Goal: Transaction & Acquisition: Purchase product/service

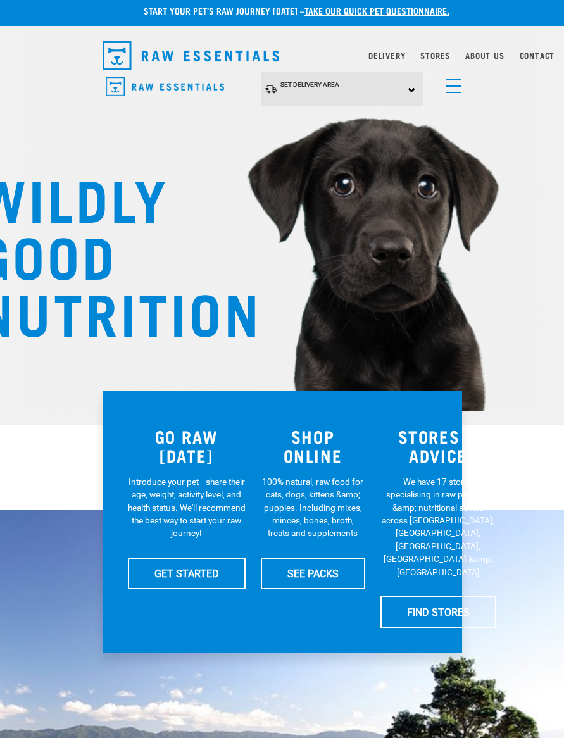
click at [384, 49] on div "Delivery" at bounding box center [386, 55] width 37 height 15
click at [404, 88] on div "Set Delivery Area North Island South Island" at bounding box center [342, 89] width 162 height 35
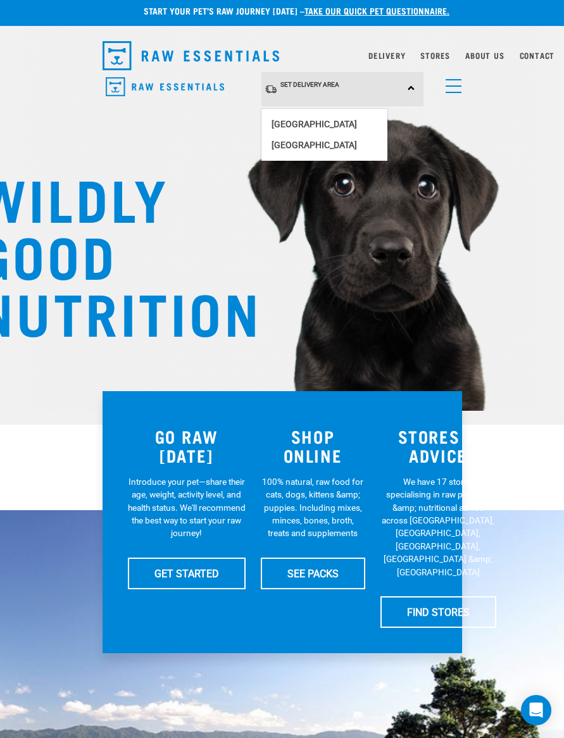
click at [353, 120] on link "[GEOGRAPHIC_DATA]" at bounding box center [324, 124] width 126 height 21
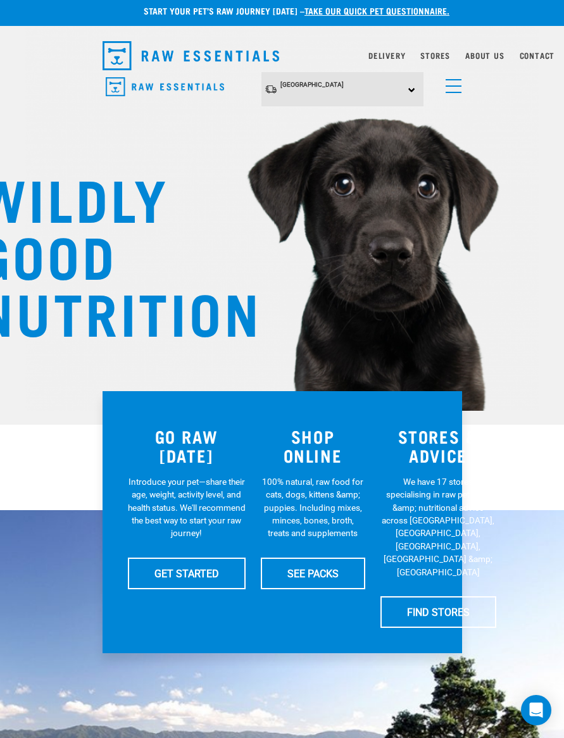
click at [385, 58] on link "Delivery" at bounding box center [386, 55] width 37 height 4
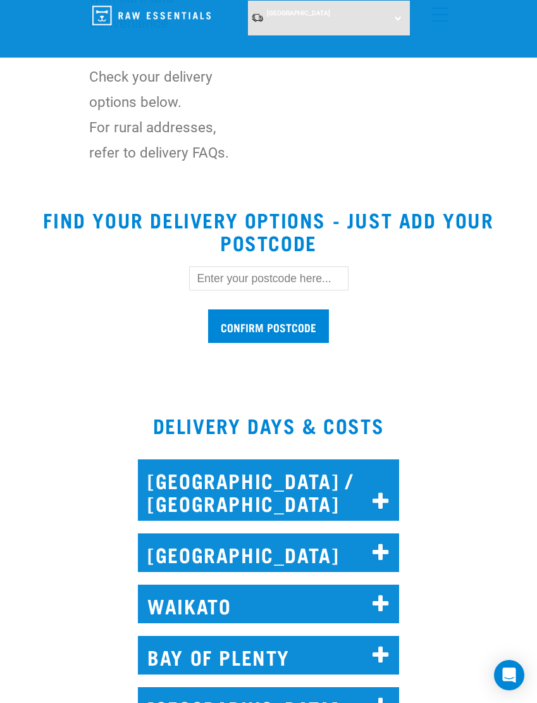
scroll to position [386, 0]
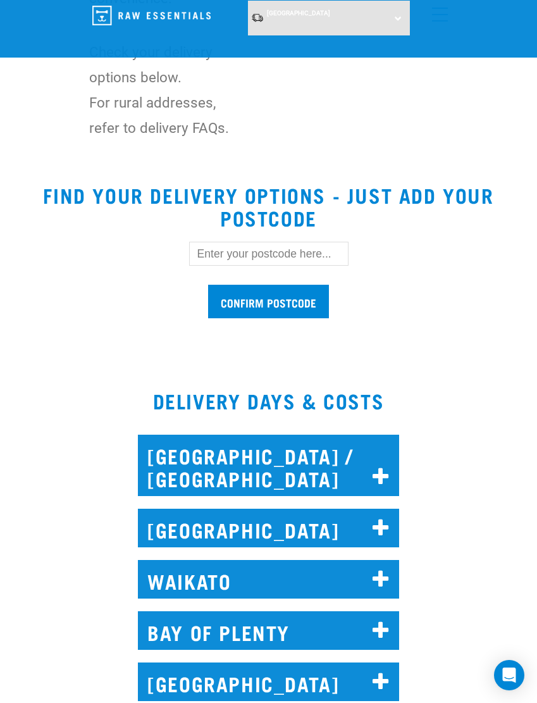
click at [380, 479] on icon at bounding box center [381, 477] width 17 height 20
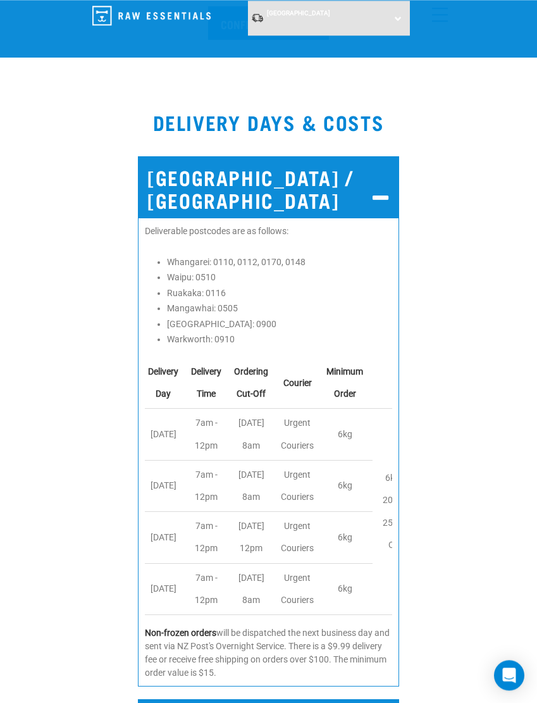
scroll to position [670, 0]
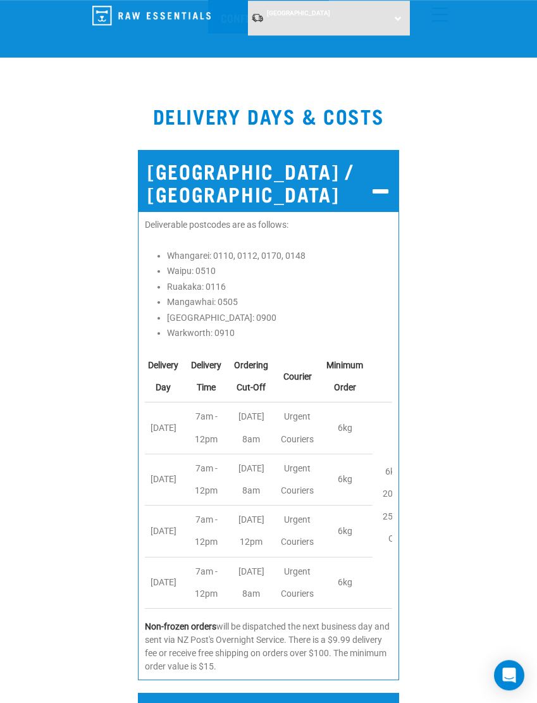
click at [382, 191] on icon at bounding box center [381, 192] width 17 height 20
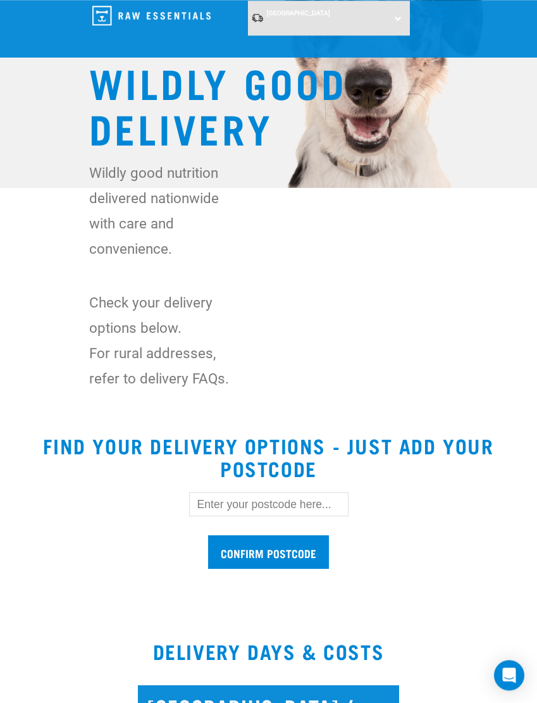
scroll to position [0, 0]
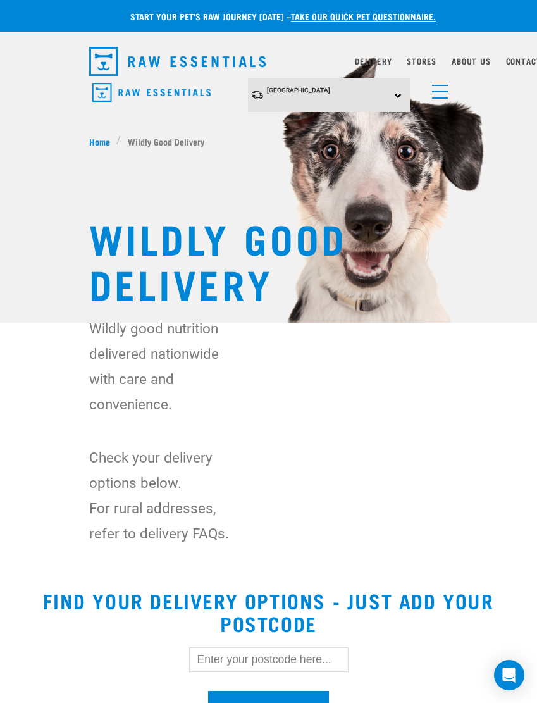
click at [437, 94] on link "menu" at bounding box center [437, 88] width 23 height 23
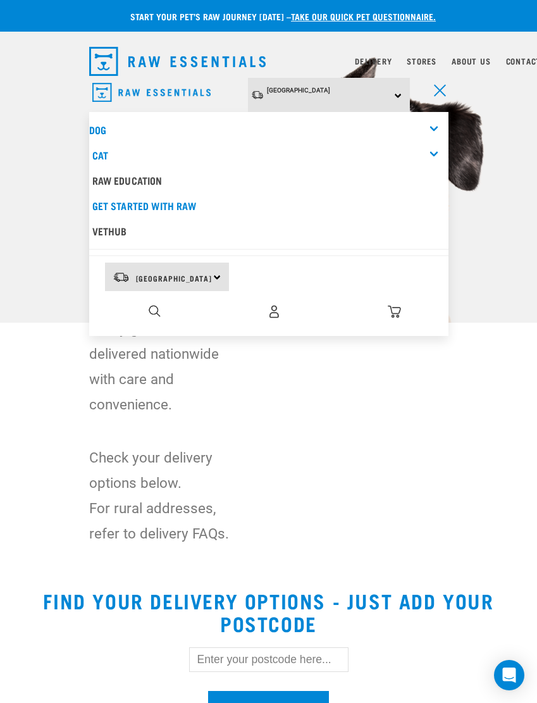
click at [128, 120] on div "Dog" at bounding box center [269, 129] width 360 height 25
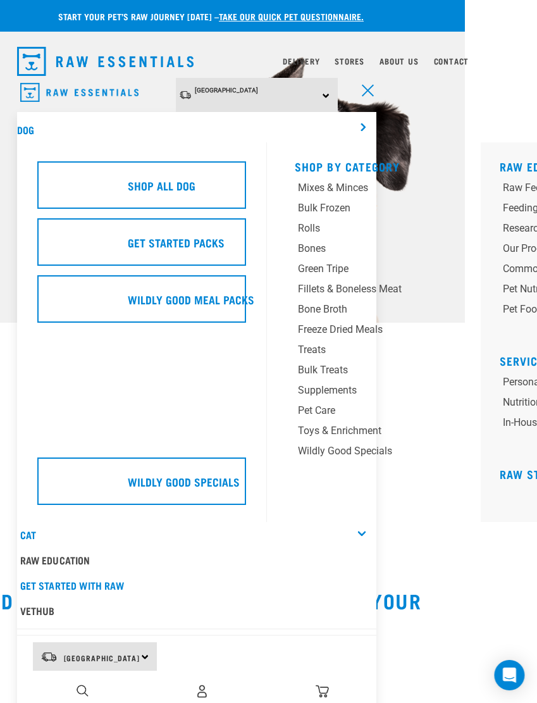
scroll to position [0, 20]
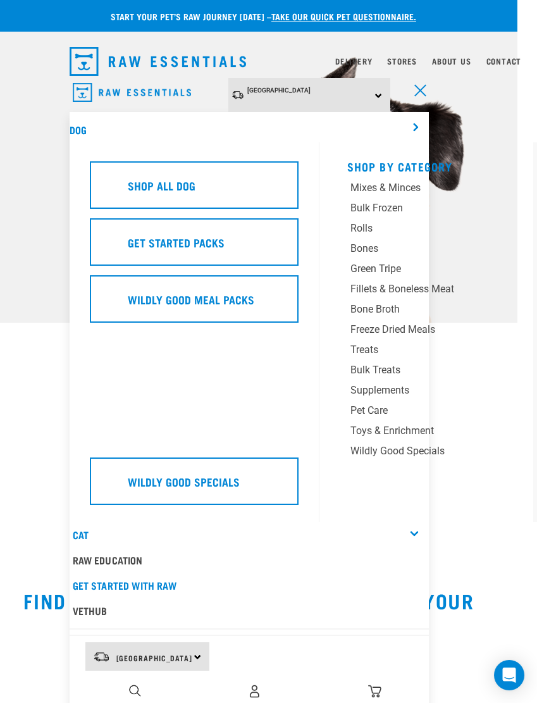
click at [387, 269] on div "Green Tripe" at bounding box center [424, 268] width 146 height 15
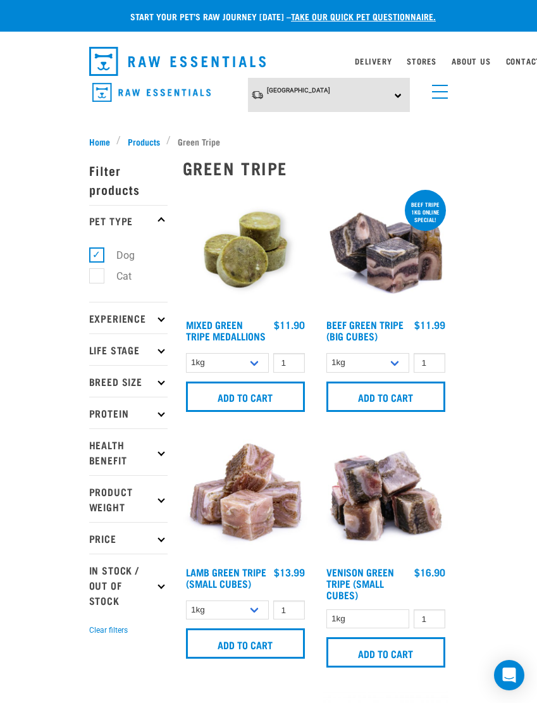
click at [139, 138] on span "Products" at bounding box center [144, 141] width 32 height 13
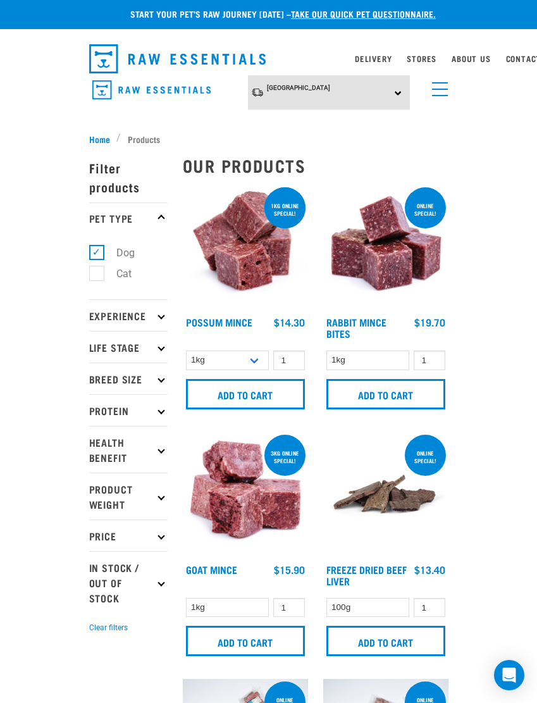
click at [158, 446] on p "Health Benefit" at bounding box center [128, 449] width 78 height 47
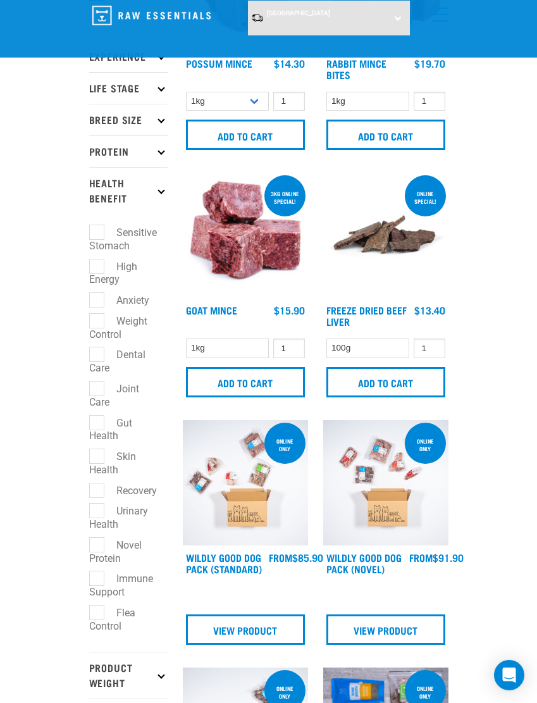
scroll to position [166, 0]
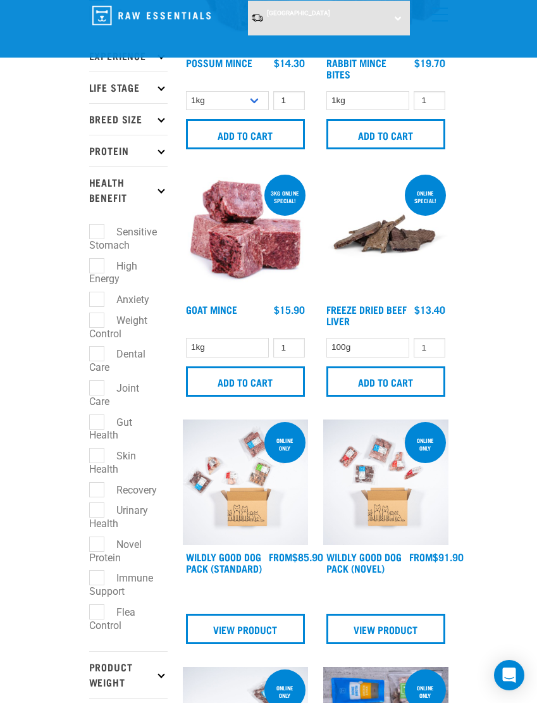
click at [97, 458] on label "Skin Health" at bounding box center [112, 462] width 47 height 29
click at [97, 458] on input "Skin Health" at bounding box center [93, 453] width 8 height 8
checkbox input "true"
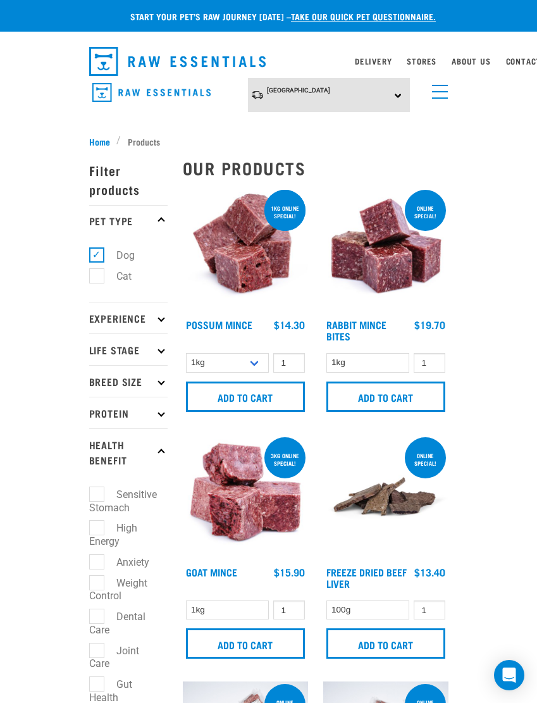
click at [156, 410] on p "Protein" at bounding box center [128, 413] width 78 height 32
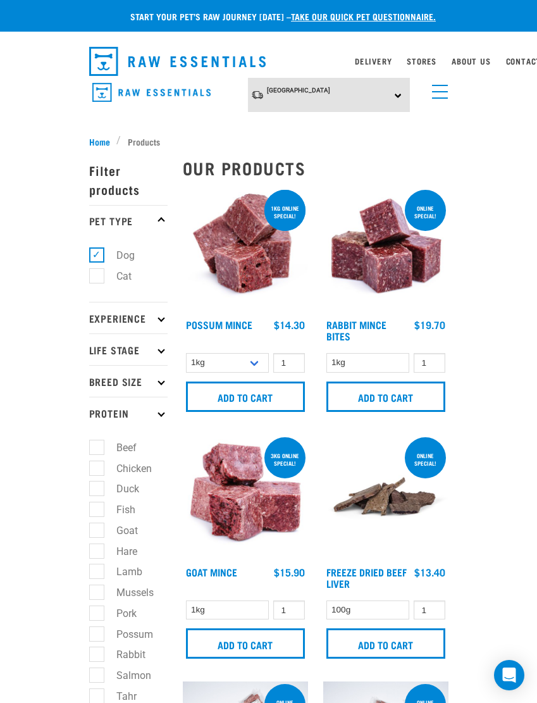
click at [161, 411] on icon at bounding box center [161, 413] width 7 height 7
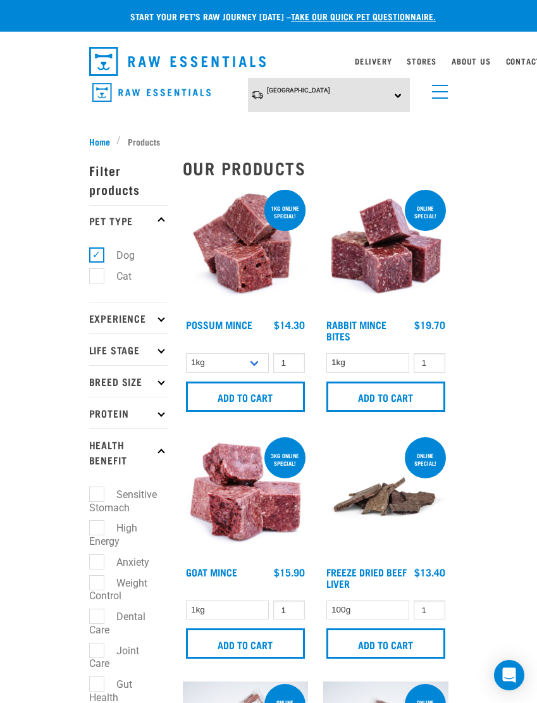
click at [157, 384] on p "Breed Size" at bounding box center [128, 381] width 78 height 32
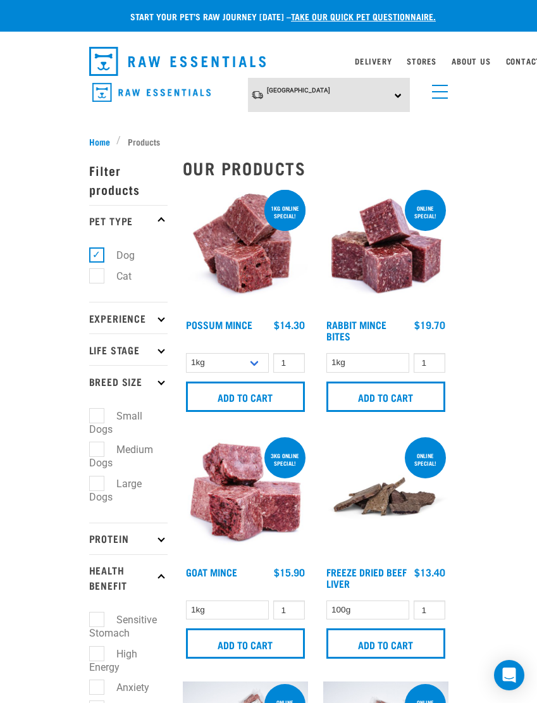
click at [101, 415] on label "Small Dogs" at bounding box center [115, 422] width 53 height 29
click at [97, 415] on input "Small Dogs" at bounding box center [93, 414] width 8 height 8
checkbox input "true"
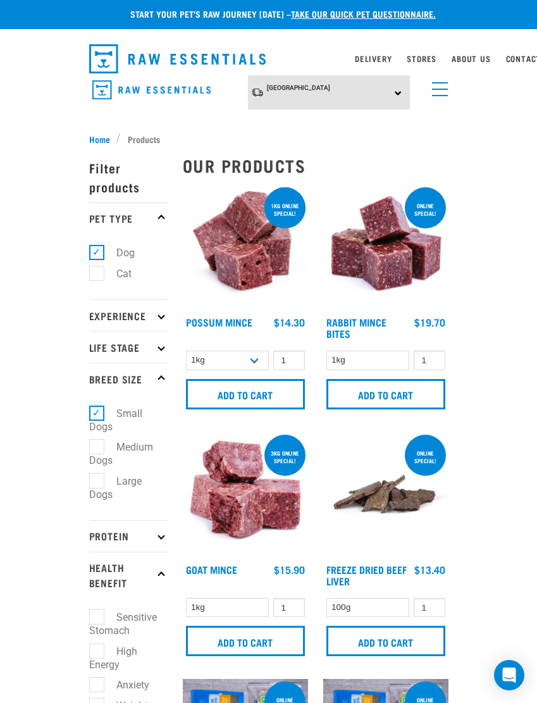
click at [151, 318] on p "Experience" at bounding box center [128, 315] width 78 height 32
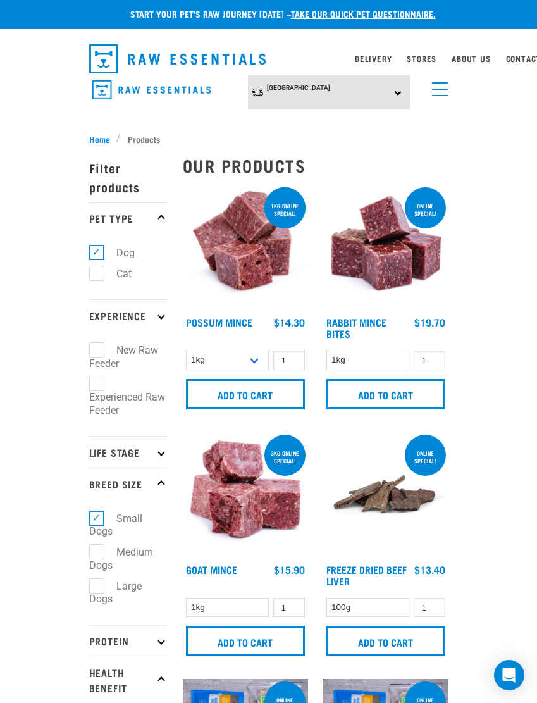
click at [96, 392] on label "Experienced Raw Feeder" at bounding box center [127, 397] width 76 height 42
click at [96, 386] on input "Experienced Raw Feeder" at bounding box center [93, 382] width 8 height 8
checkbox input "true"
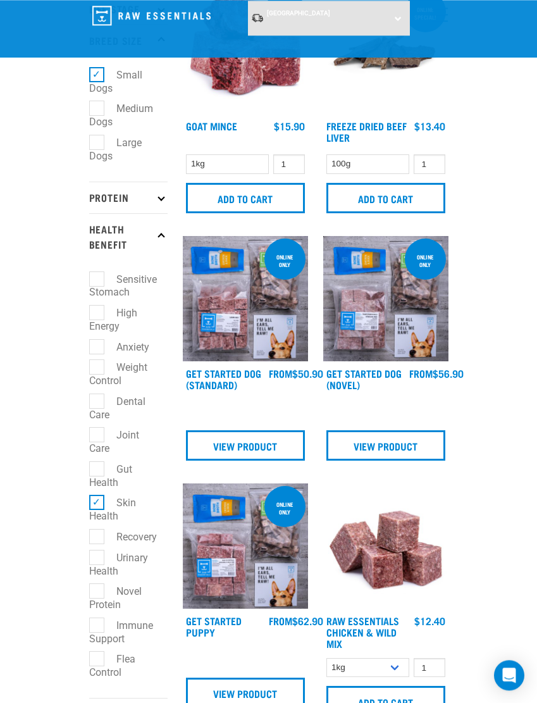
scroll to position [349, 0]
click at [391, 663] on select "1kg 3kg Bulk (10kg)" at bounding box center [369, 668] width 84 height 20
select select "709"
click at [408, 703] on input "Add to cart" at bounding box center [386, 701] width 119 height 30
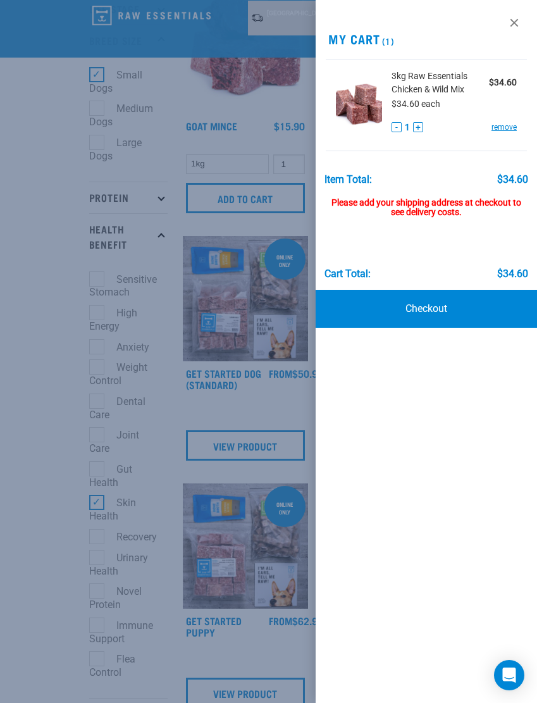
click at [272, 372] on div at bounding box center [268, 351] width 537 height 703
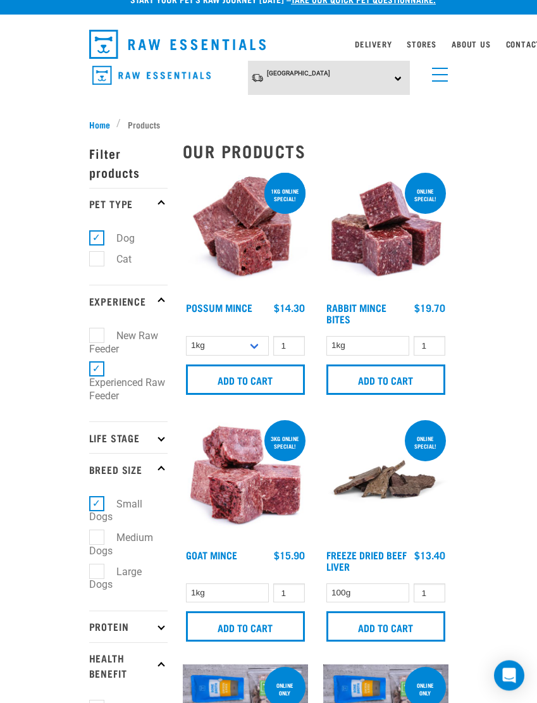
scroll to position [0, 0]
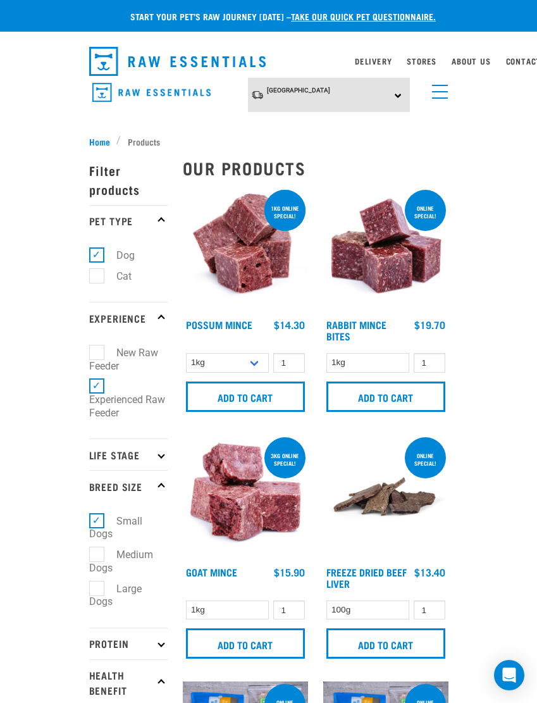
click at [251, 393] on input "Add to cart" at bounding box center [245, 397] width 119 height 30
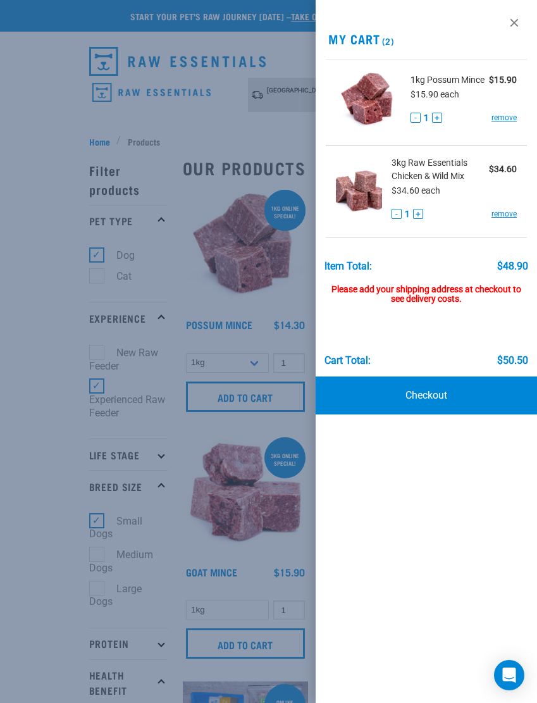
click at [257, 296] on div at bounding box center [268, 351] width 537 height 703
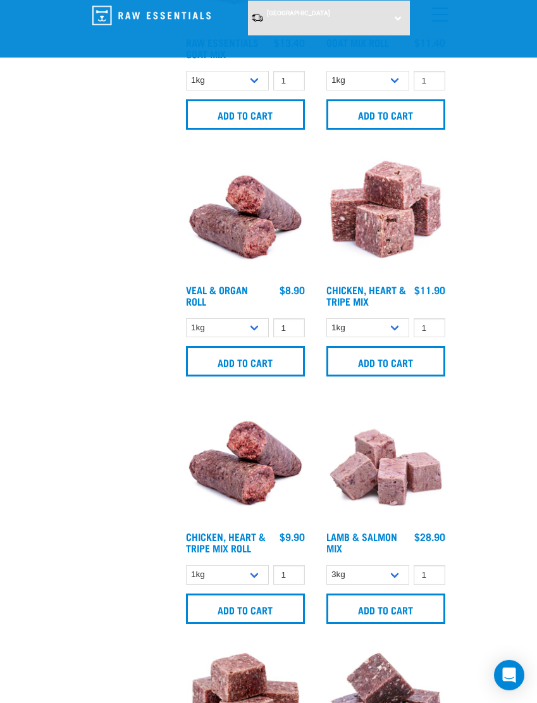
scroll to position [1936, 0]
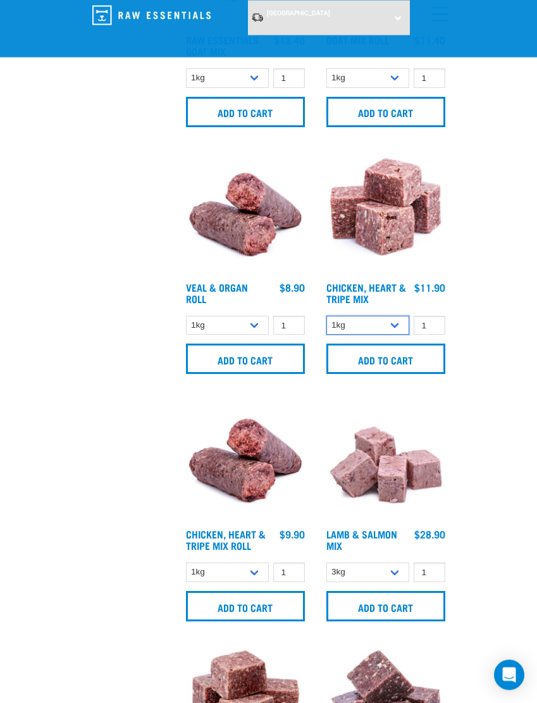
click at [389, 326] on select "1kg 3kg" at bounding box center [369, 327] width 84 height 20
select select "368"
click at [405, 359] on input "Add to cart" at bounding box center [386, 359] width 119 height 30
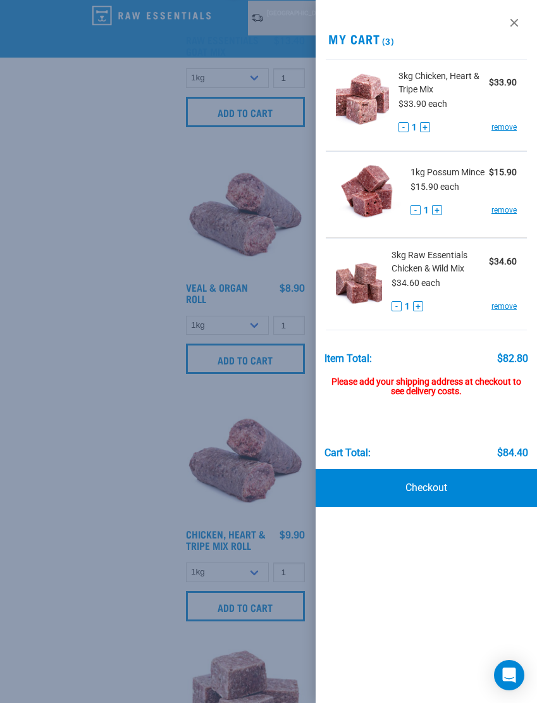
click at [506, 211] on link "remove" at bounding box center [504, 209] width 25 height 11
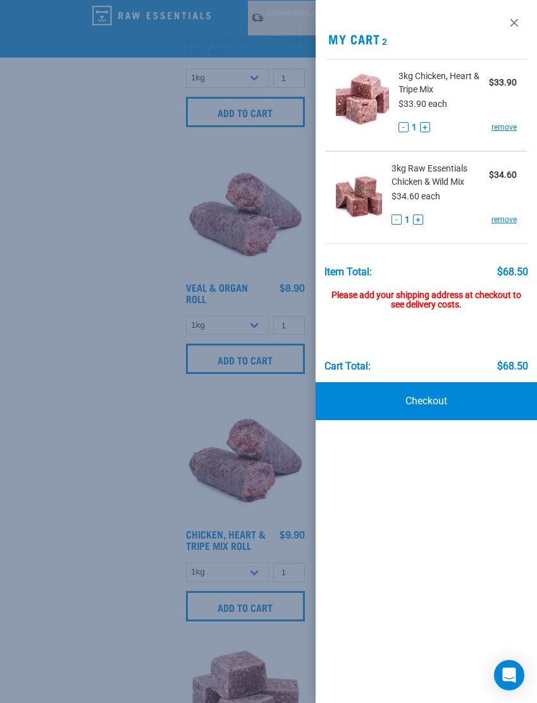
click at [449, 399] on link "Checkout" at bounding box center [427, 401] width 222 height 38
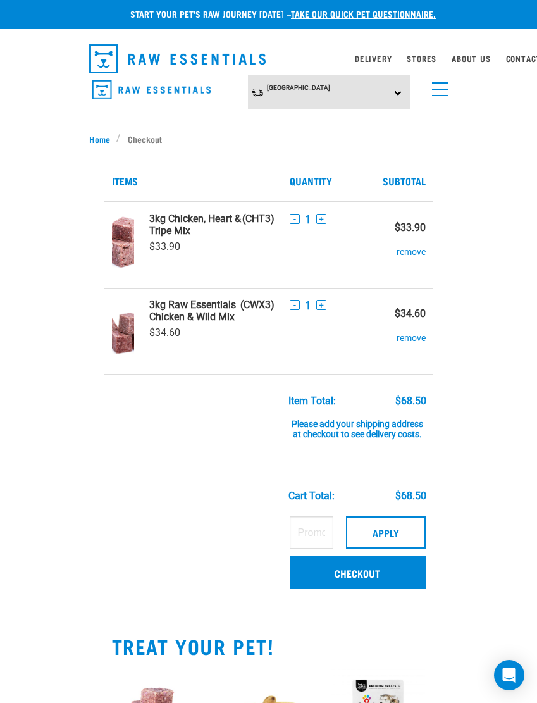
click at [352, 582] on link "Checkout" at bounding box center [358, 572] width 136 height 33
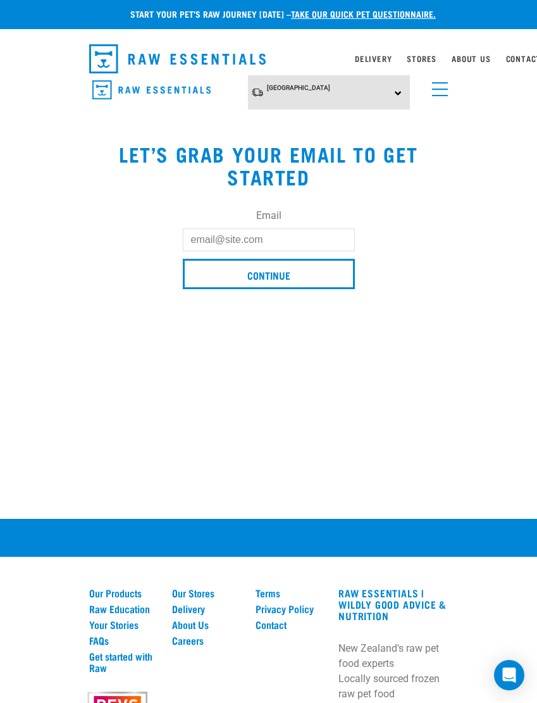
click at [312, 234] on input "Email" at bounding box center [269, 240] width 172 height 23
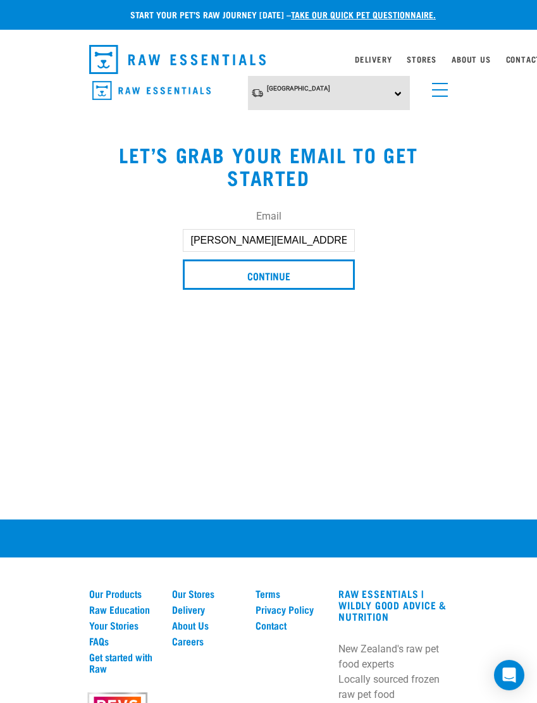
type input "Brooke.catherine.jean@gmail.com"
click at [320, 271] on input "Continue" at bounding box center [269, 275] width 172 height 30
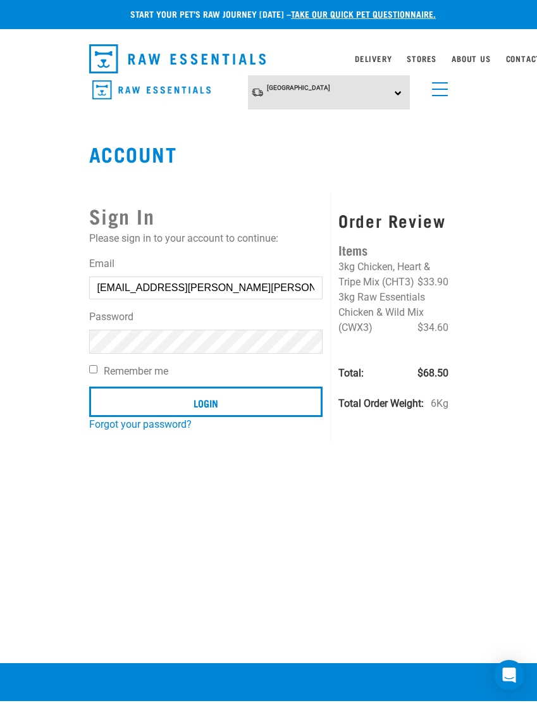
scroll to position [2, 0]
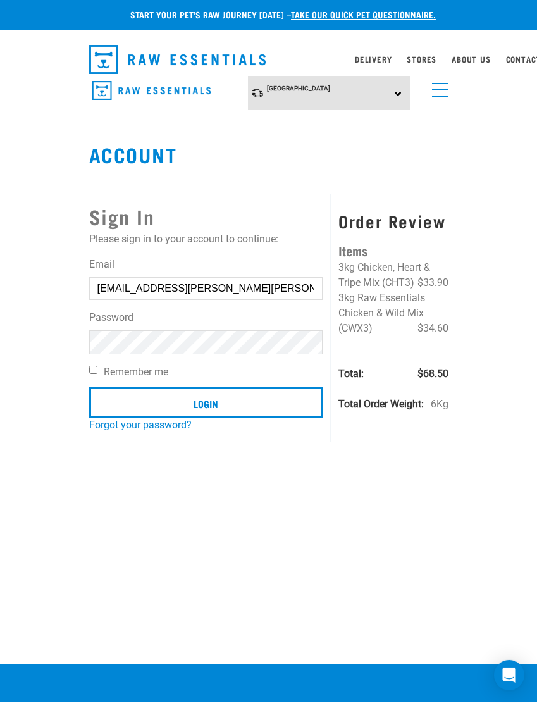
click at [137, 400] on input "Login" at bounding box center [206, 402] width 234 height 30
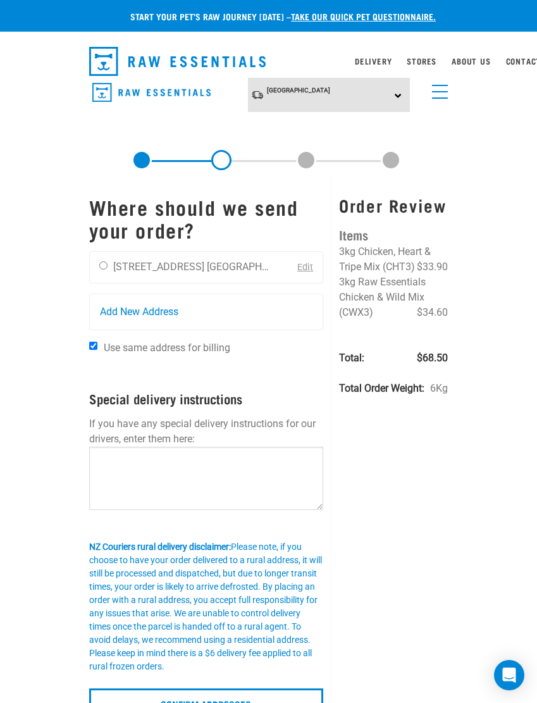
click at [99, 265] on input "radio" at bounding box center [103, 265] width 8 height 8
radio input "true"
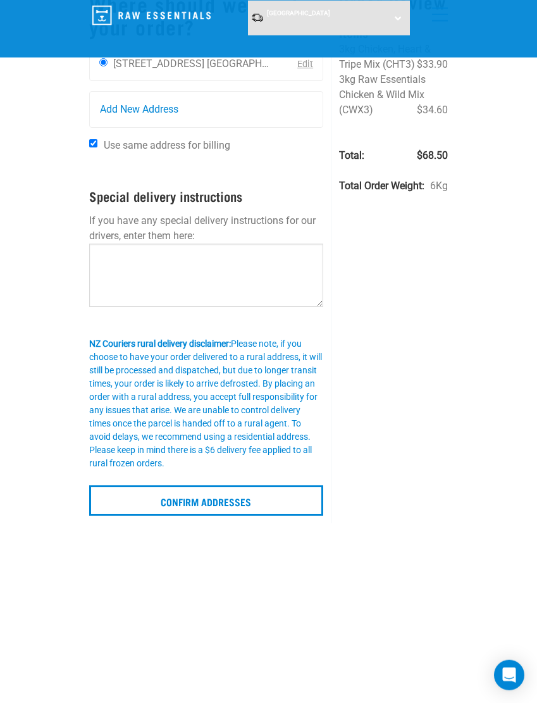
scroll to position [107, 0]
click at [270, 498] on input "Confirm addresses" at bounding box center [206, 500] width 235 height 30
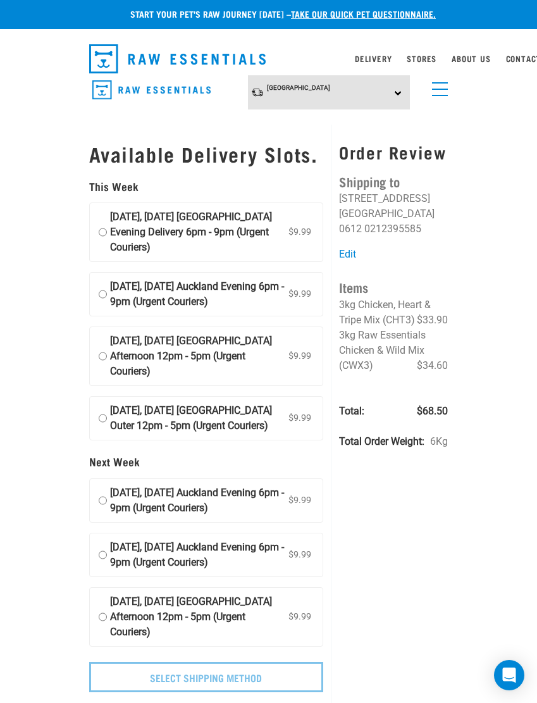
click at [105, 239] on input "[DATE], [DATE] [GEOGRAPHIC_DATA] Evening Delivery 6pm - 9pm (Urgent Couriers) $…" at bounding box center [103, 233] width 8 height 46
radio input "true"
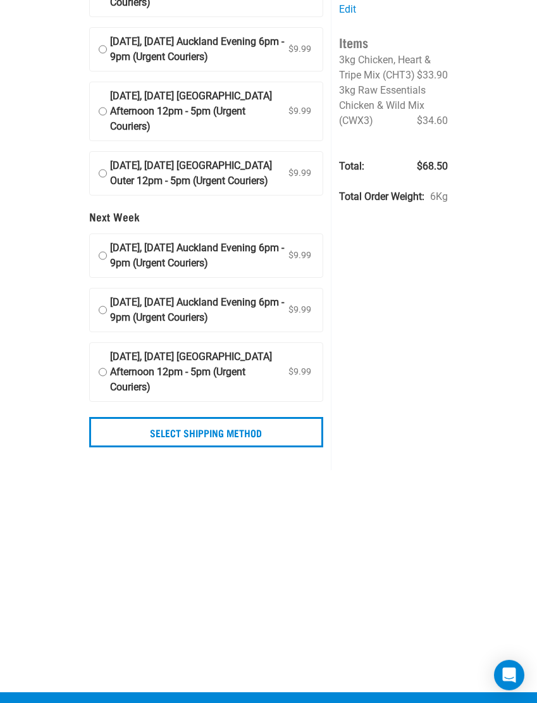
scroll to position [258, 0]
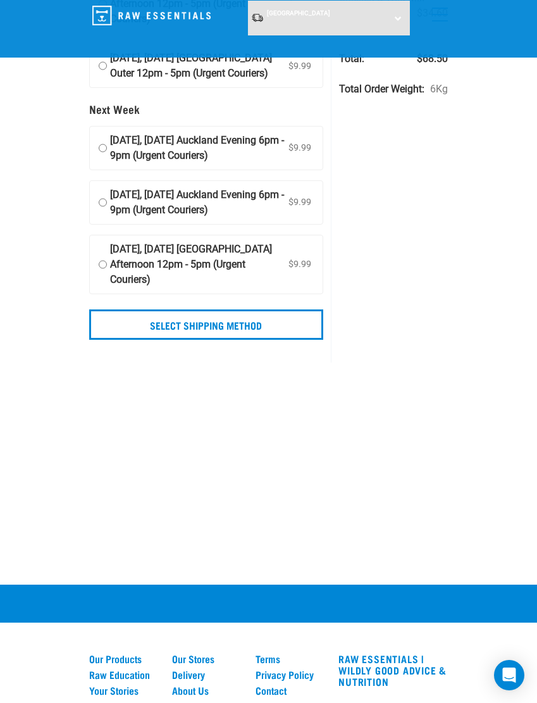
click at [285, 340] on input "Select Shipping Method" at bounding box center [206, 325] width 235 height 30
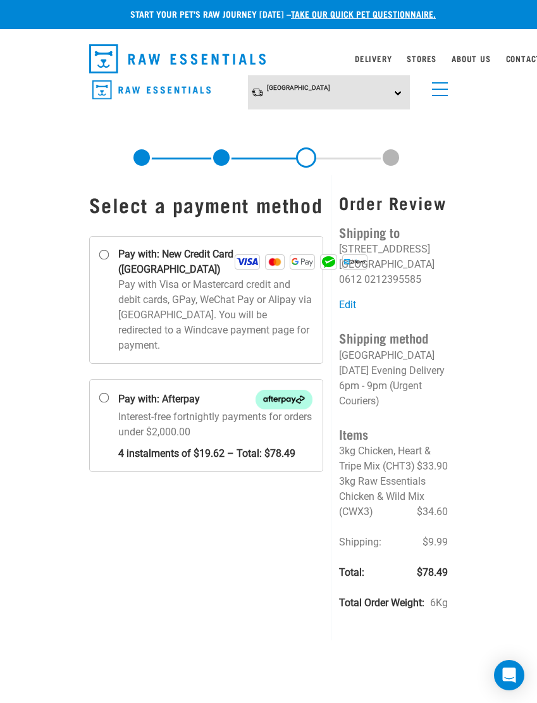
click at [137, 306] on p "Pay with Visa or Mastercard credit and debit cards, GPay, WeChat Pay or Alipay …" at bounding box center [215, 315] width 195 height 76
click at [109, 260] on input "Pay with: New Credit Card ([GEOGRAPHIC_DATA])" at bounding box center [104, 255] width 10 height 10
radio input "true"
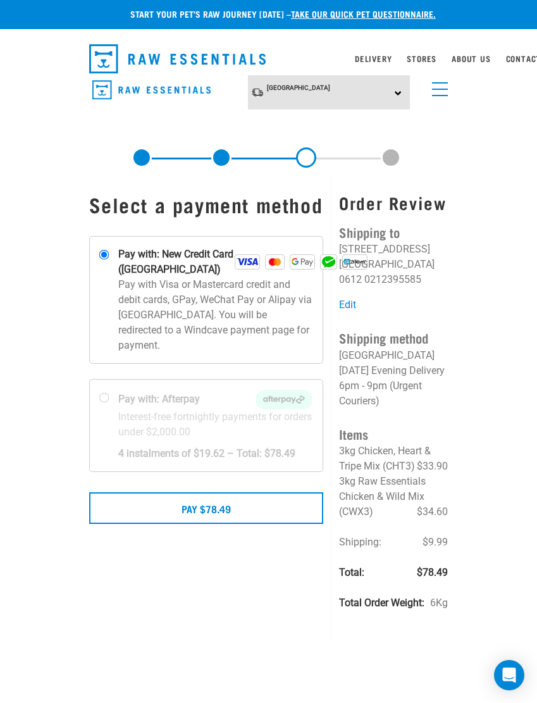
click at [168, 521] on button "Pay $78.49" at bounding box center [206, 509] width 235 height 32
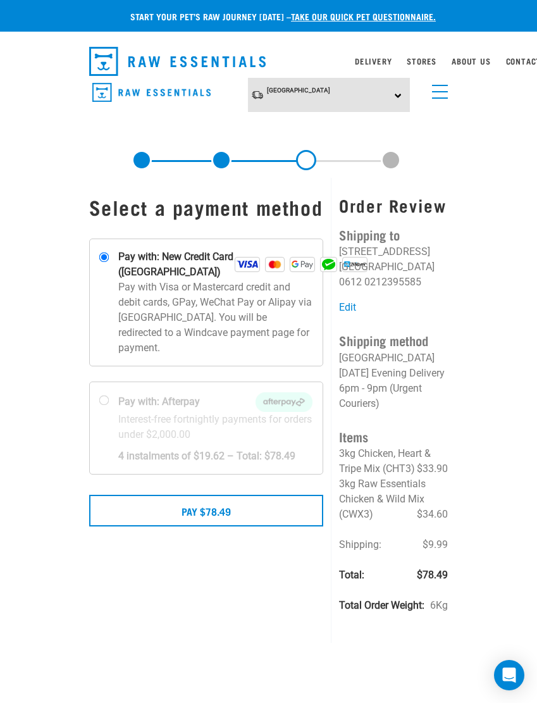
click at [204, 514] on button "Pay $78.49" at bounding box center [206, 511] width 235 height 32
